Goal: Task Accomplishment & Management: Manage account settings

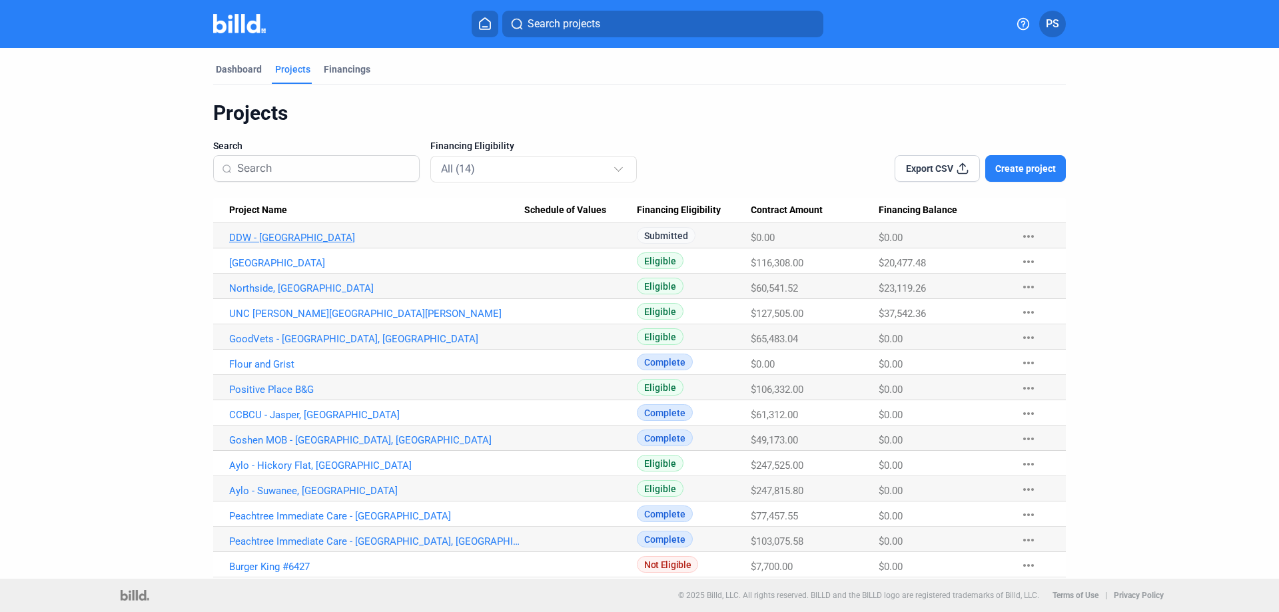
click at [248, 234] on link "DDW - [GEOGRAPHIC_DATA]" at bounding box center [376, 238] width 295 height 12
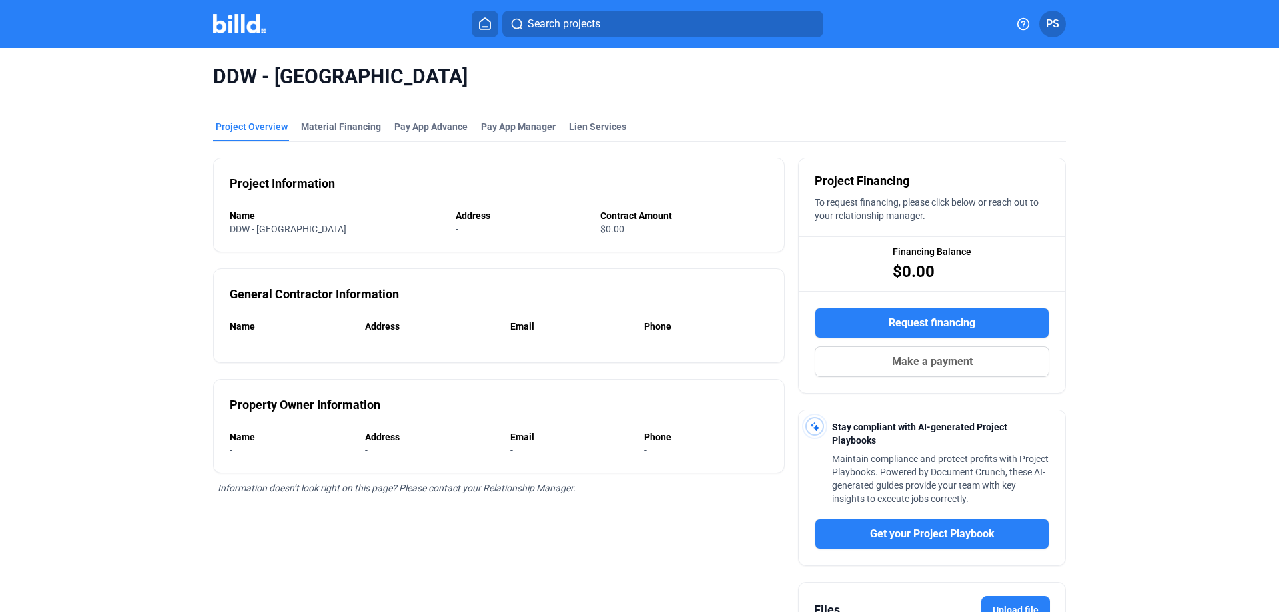
click at [251, 226] on span "DDW - [GEOGRAPHIC_DATA]" at bounding box center [288, 229] width 117 height 11
click at [336, 127] on div "Material Financing" at bounding box center [341, 126] width 80 height 13
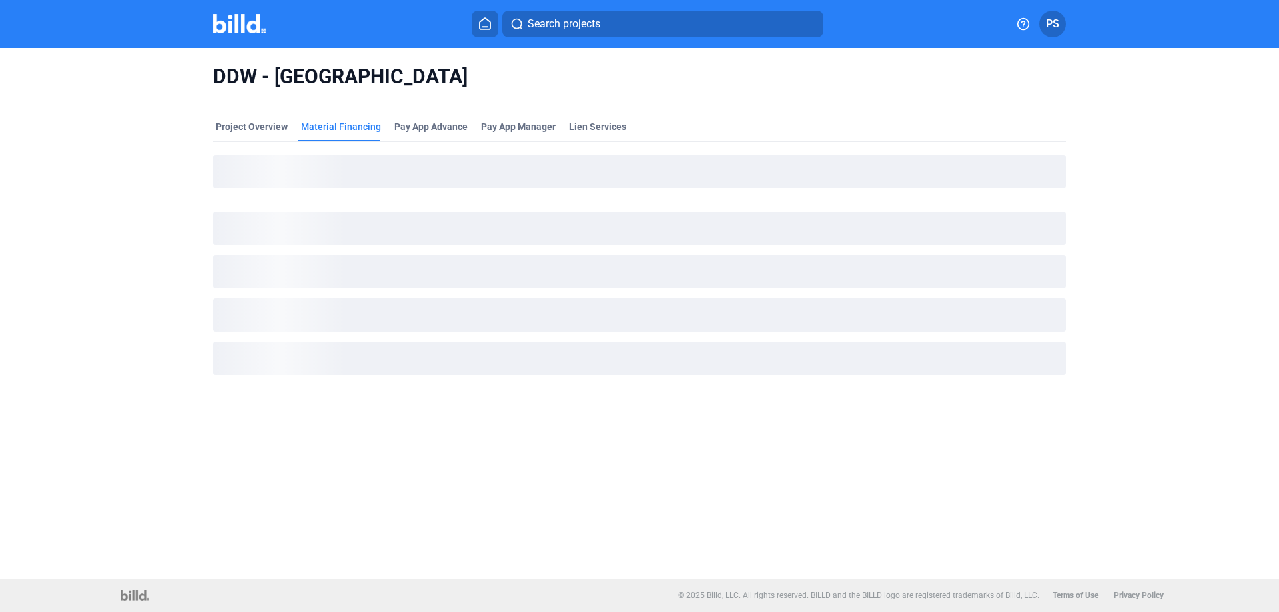
click at [236, 26] on img at bounding box center [239, 23] width 53 height 19
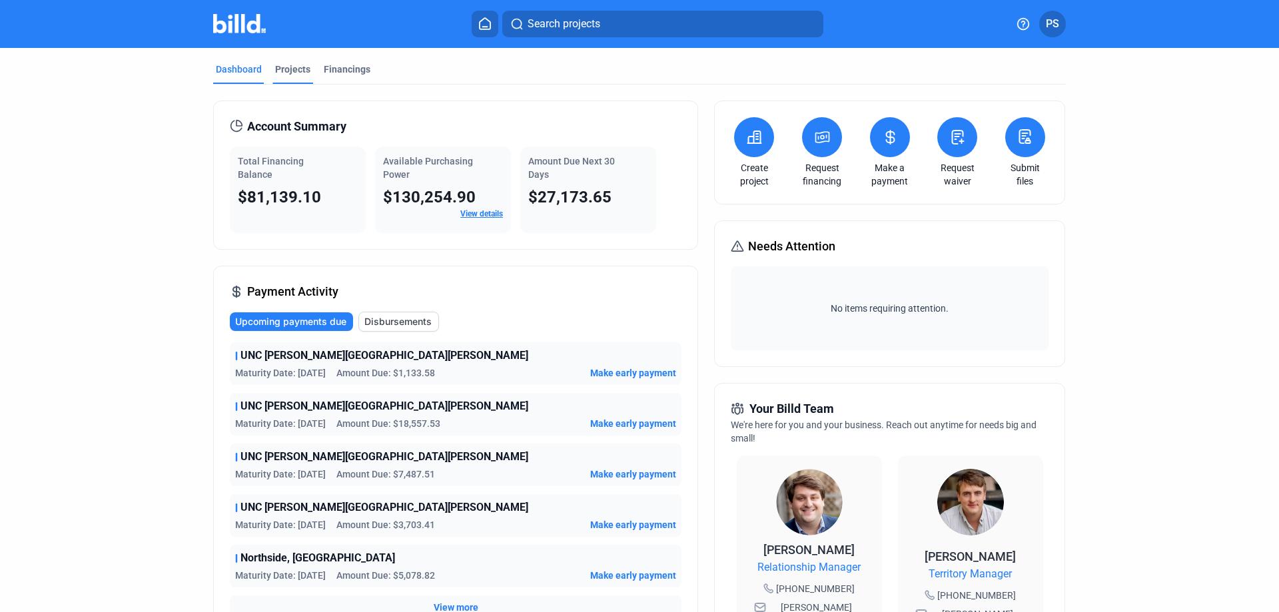
click at [290, 69] on div "Projects" at bounding box center [292, 69] width 35 height 13
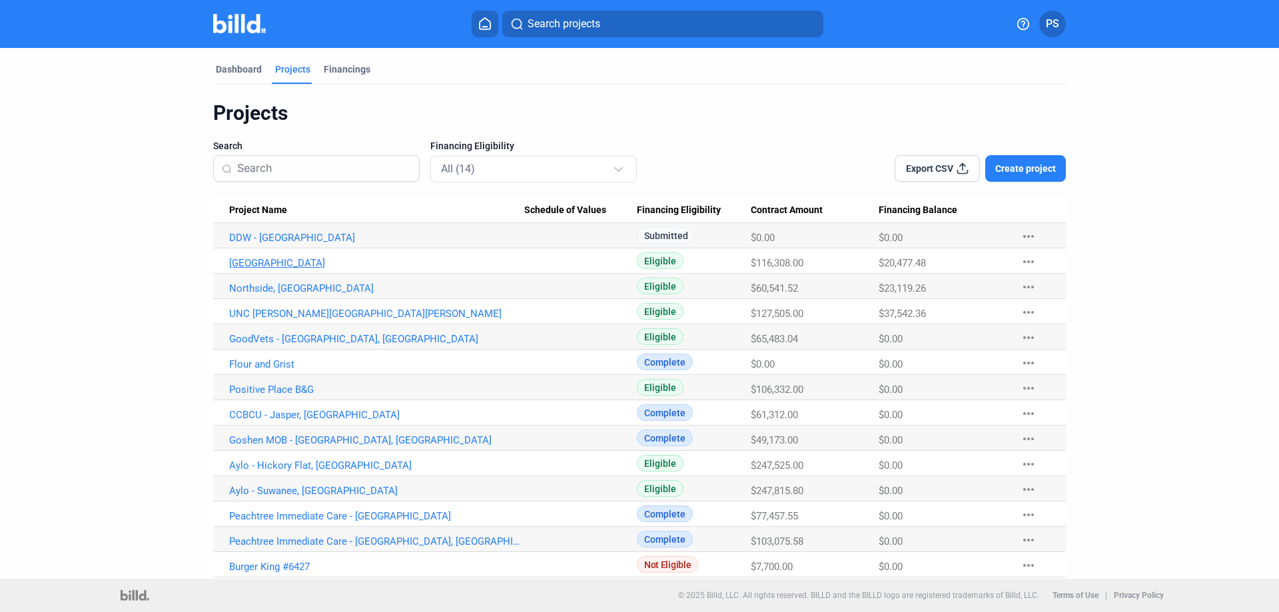
click at [270, 244] on link "[GEOGRAPHIC_DATA]" at bounding box center [376, 238] width 295 height 12
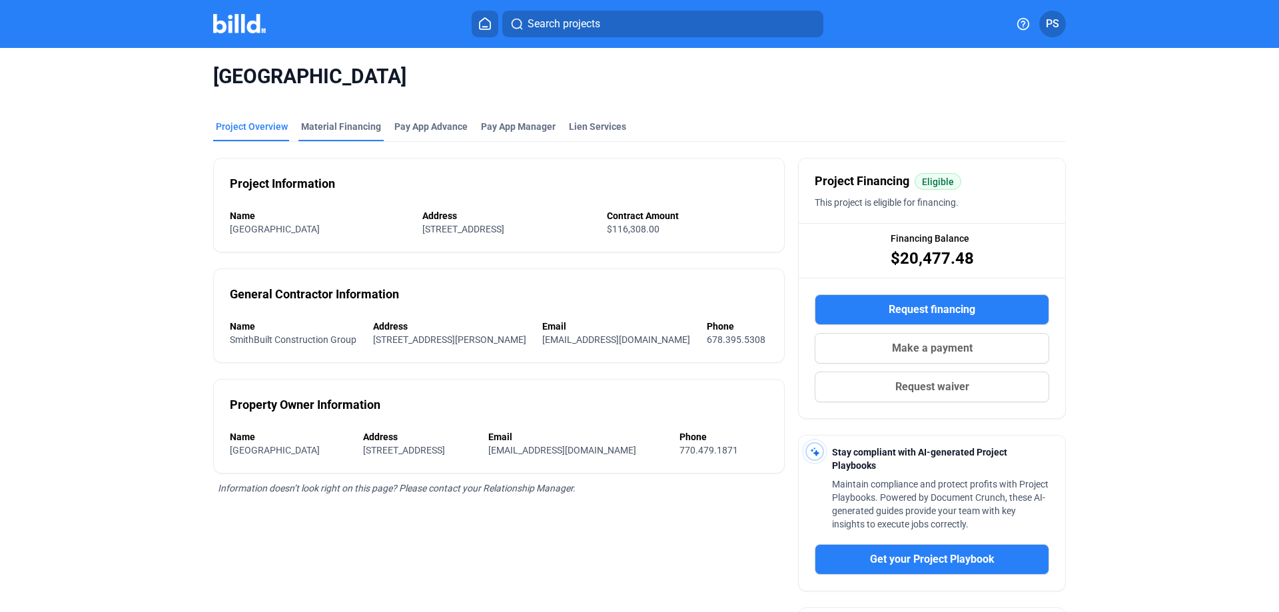
click at [322, 123] on div "Material Financing" at bounding box center [341, 126] width 80 height 13
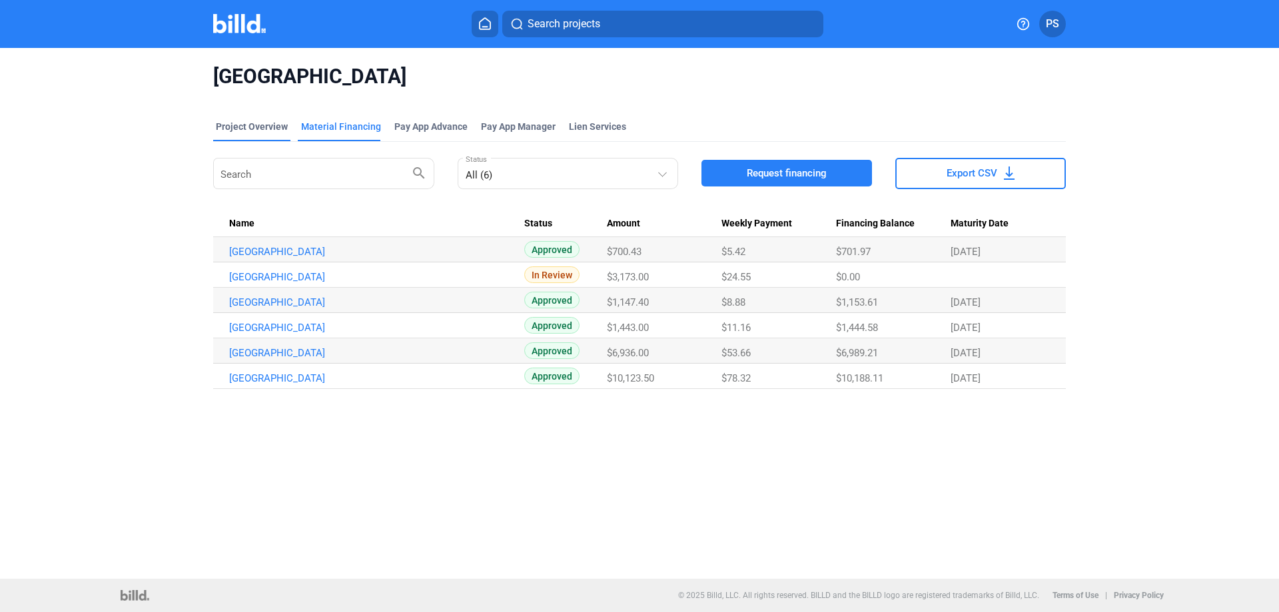
click at [251, 127] on div "Project Overview" at bounding box center [252, 126] width 72 height 13
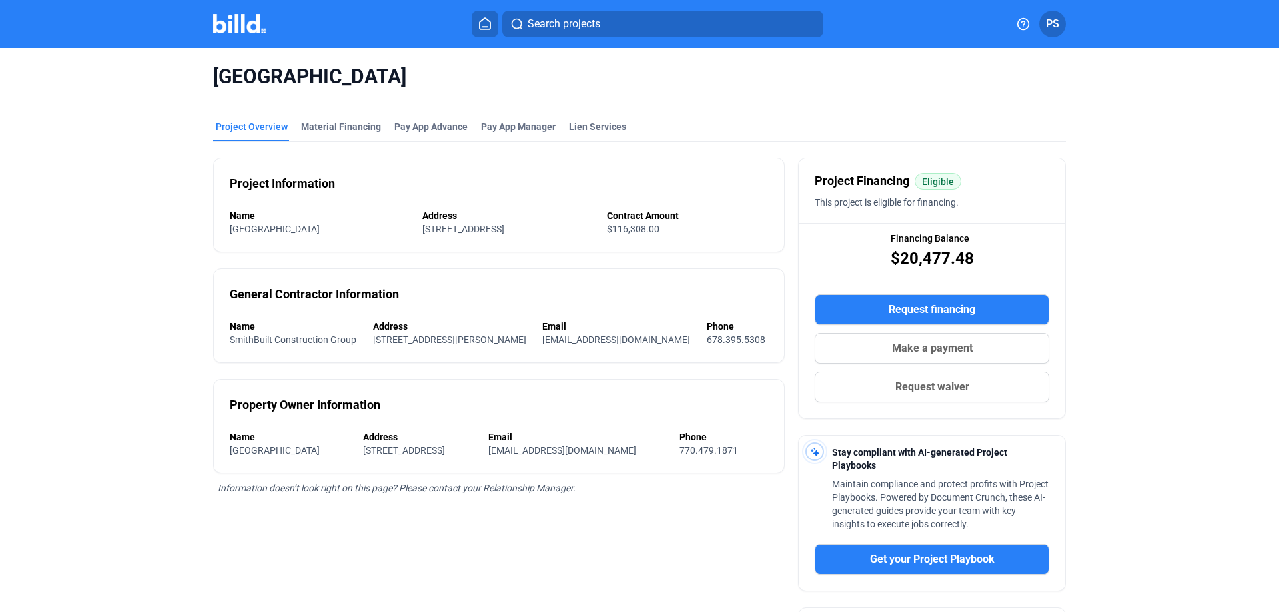
click at [242, 31] on img at bounding box center [239, 23] width 53 height 19
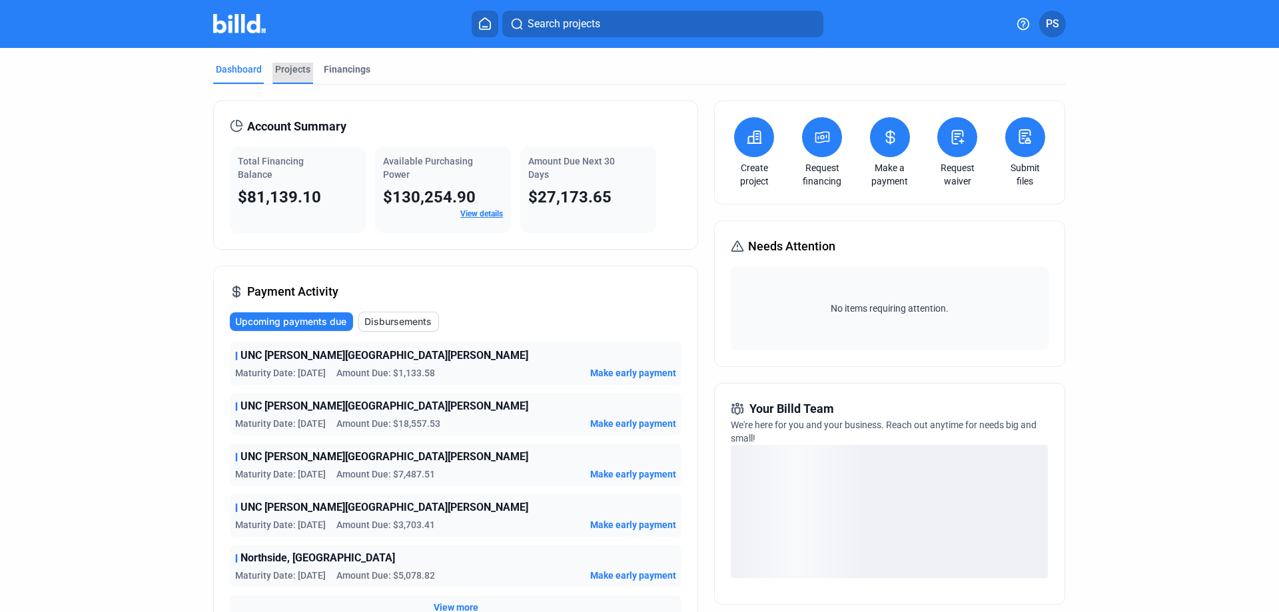
click at [294, 66] on div "Projects" at bounding box center [292, 69] width 35 height 13
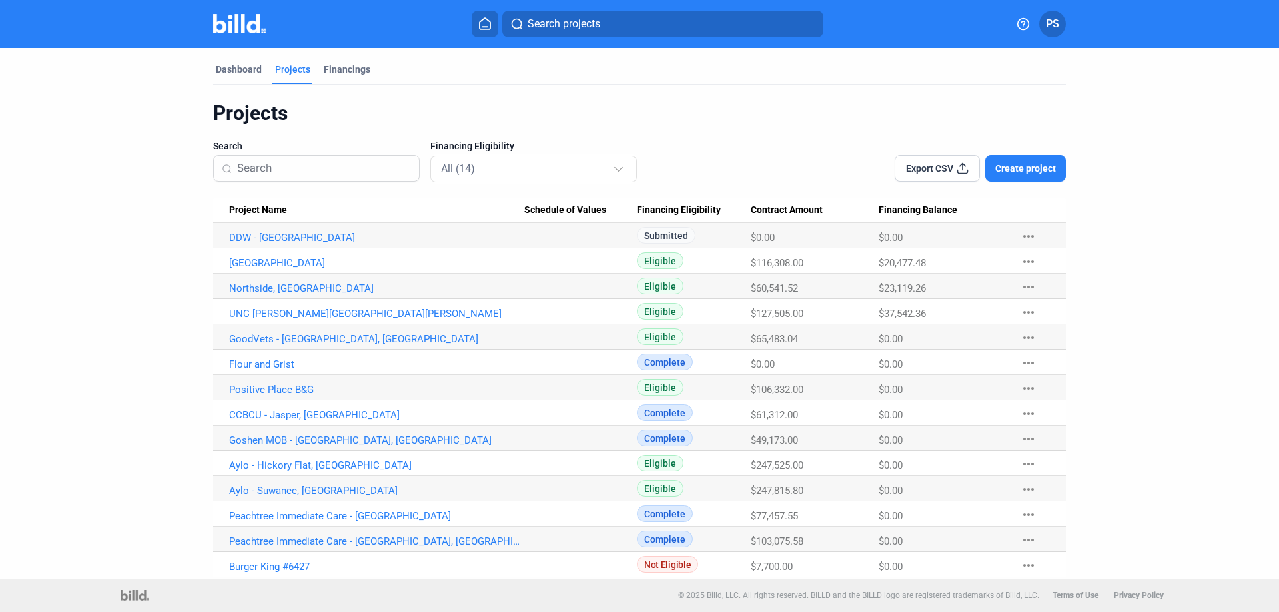
click at [247, 236] on link "DDW - [GEOGRAPHIC_DATA]" at bounding box center [376, 238] width 295 height 12
click at [1027, 232] on mat-icon "more_horiz" at bounding box center [1028, 236] width 16 height 16
